Goal: Check status: Check status

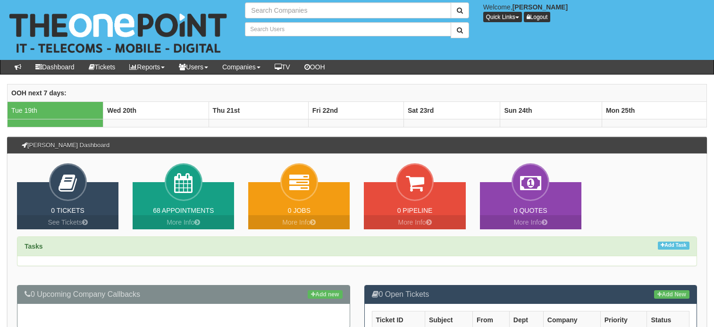
type input "Search Companies"
type input "Search Users"
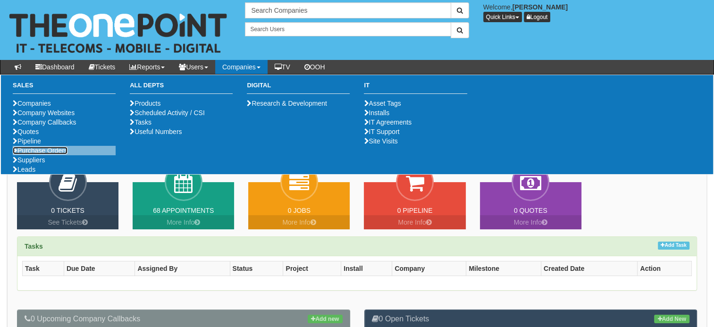
click at [36, 154] on link "Purchase Orders" at bounding box center [40, 151] width 55 height 8
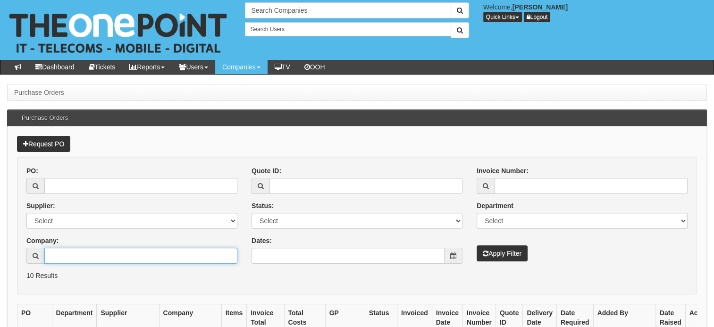
click at [90, 255] on input "Company:" at bounding box center [140, 256] width 193 height 16
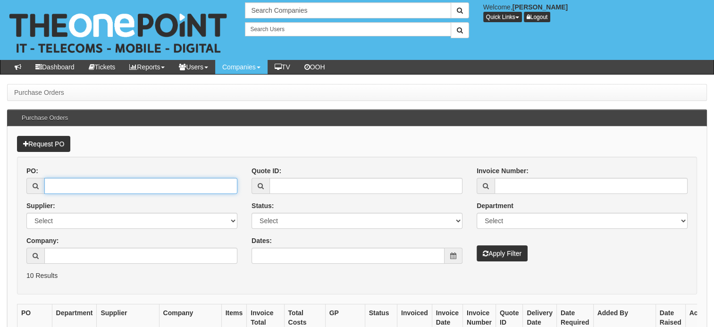
click at [89, 180] on input "PO:" at bounding box center [140, 186] width 193 height 16
paste input "18998"
type input "18998"
click at [477, 245] on button "Apply Filter" at bounding box center [502, 253] width 51 height 16
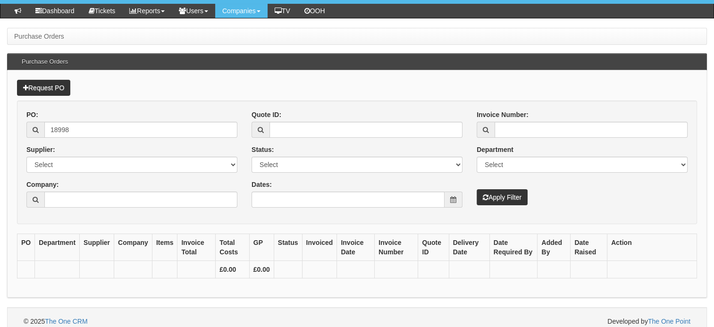
scroll to position [42, 0]
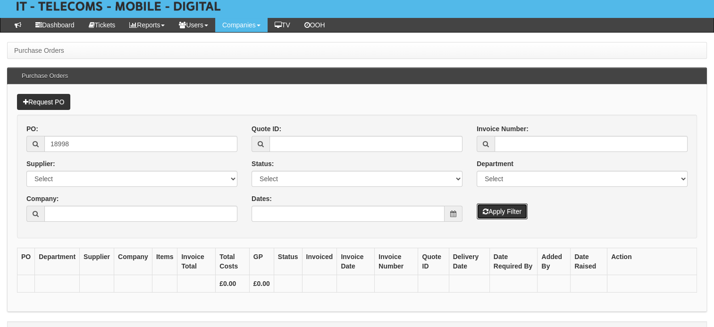
click at [506, 212] on button "Apply Filter" at bounding box center [502, 211] width 51 height 16
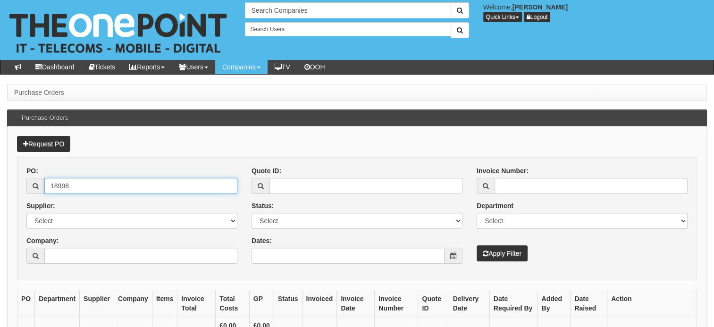
click at [68, 187] on input "18998" at bounding box center [140, 186] width 193 height 16
type input "18998"
click at [505, 251] on button "Apply Filter" at bounding box center [502, 253] width 51 height 16
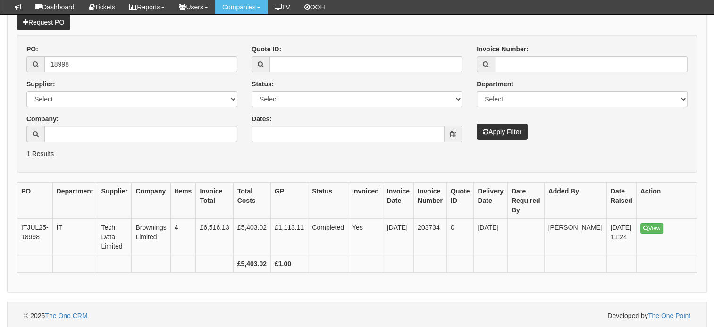
scroll to position [109, 0]
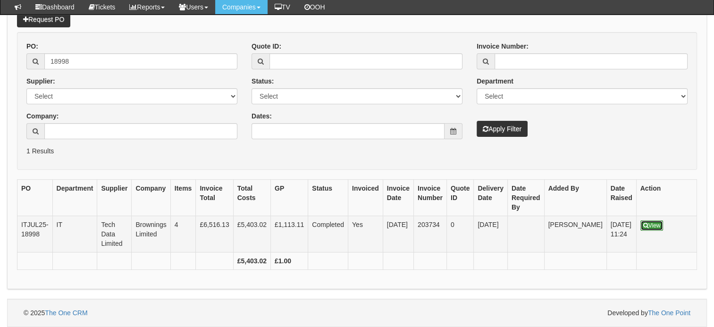
click at [640, 220] on link "View" at bounding box center [651, 225] width 23 height 10
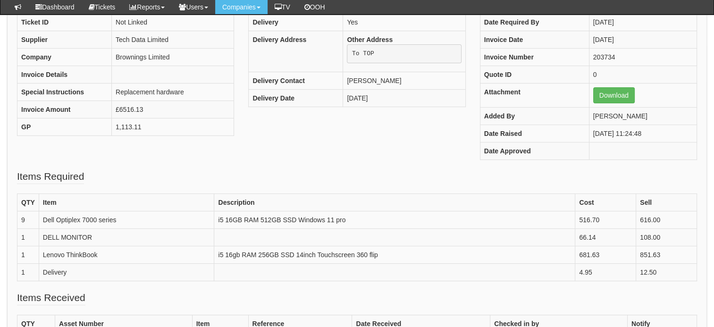
scroll to position [236, 0]
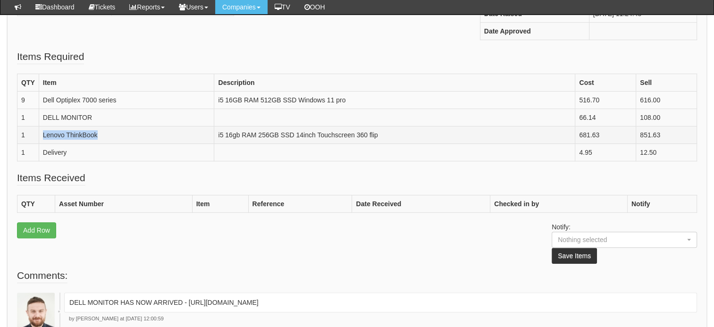
drag, startPoint x: 100, startPoint y: 134, endPoint x: 35, endPoint y: 128, distance: 65.4
click at [35, 128] on tr "1 Lenovo ThinkBook i5 16gb RAM 256GB SSD 14inch Touchscreen 360 flip 681.63 851…" at bounding box center [357, 134] width 680 height 17
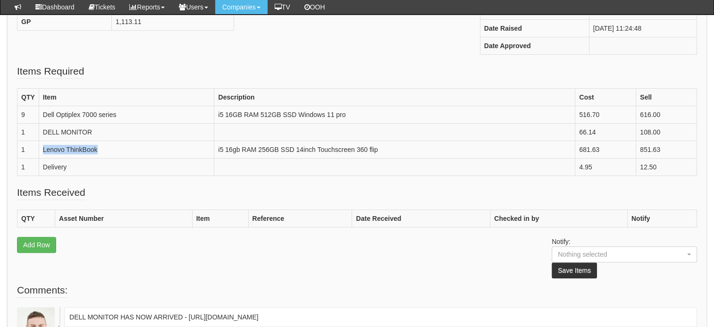
scroll to position [189, 0]
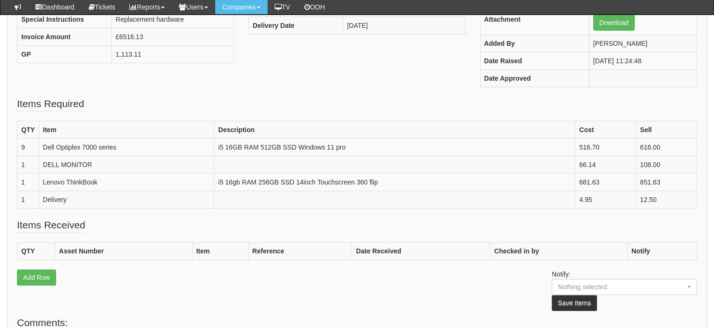
click at [111, 213] on fieldset "Items Required QTY Item Description Cost Sell 9 Dell Optiplex 7000 series i5 16…" at bounding box center [357, 157] width 680 height 121
